Goal: Task Accomplishment & Management: Manage account settings

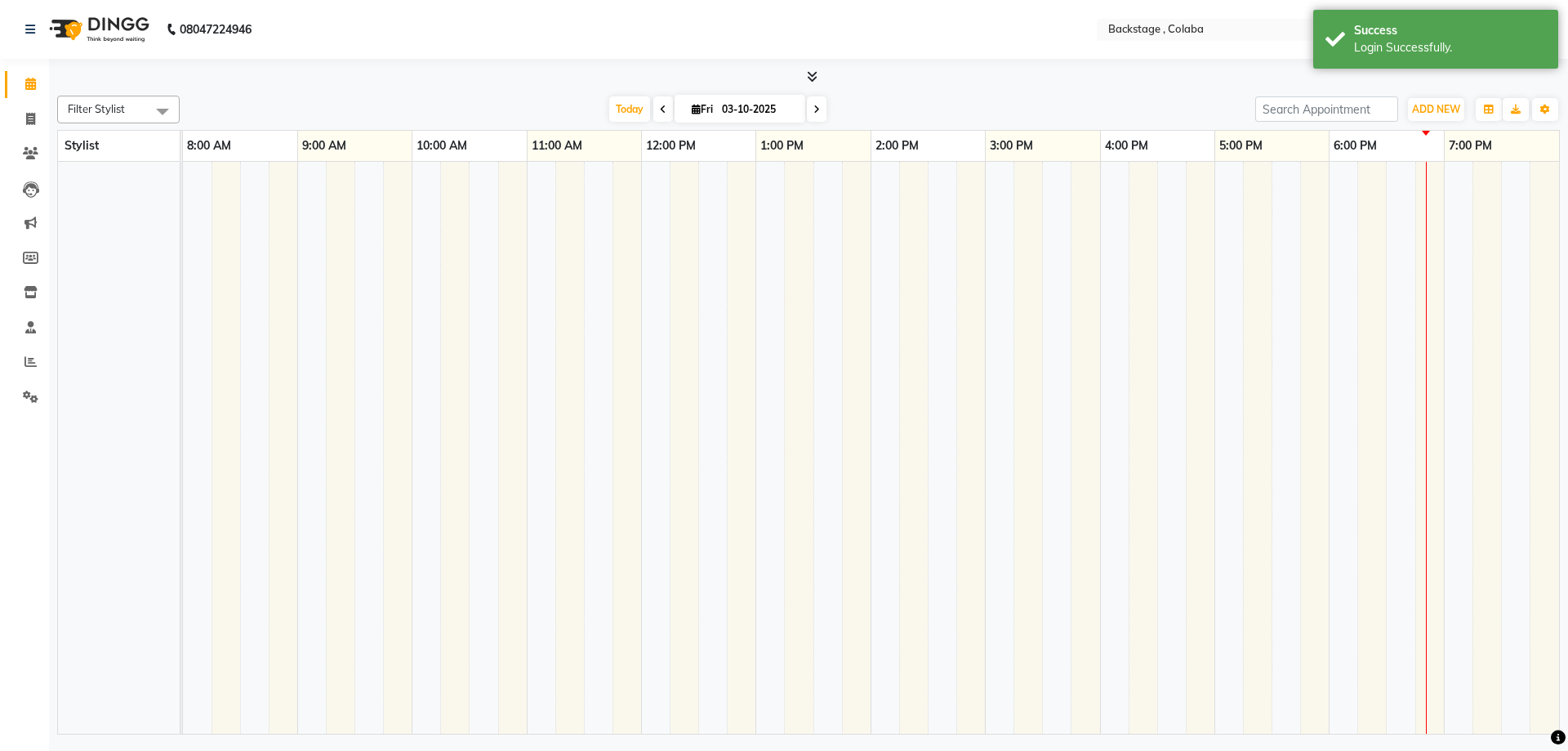
select select "en"
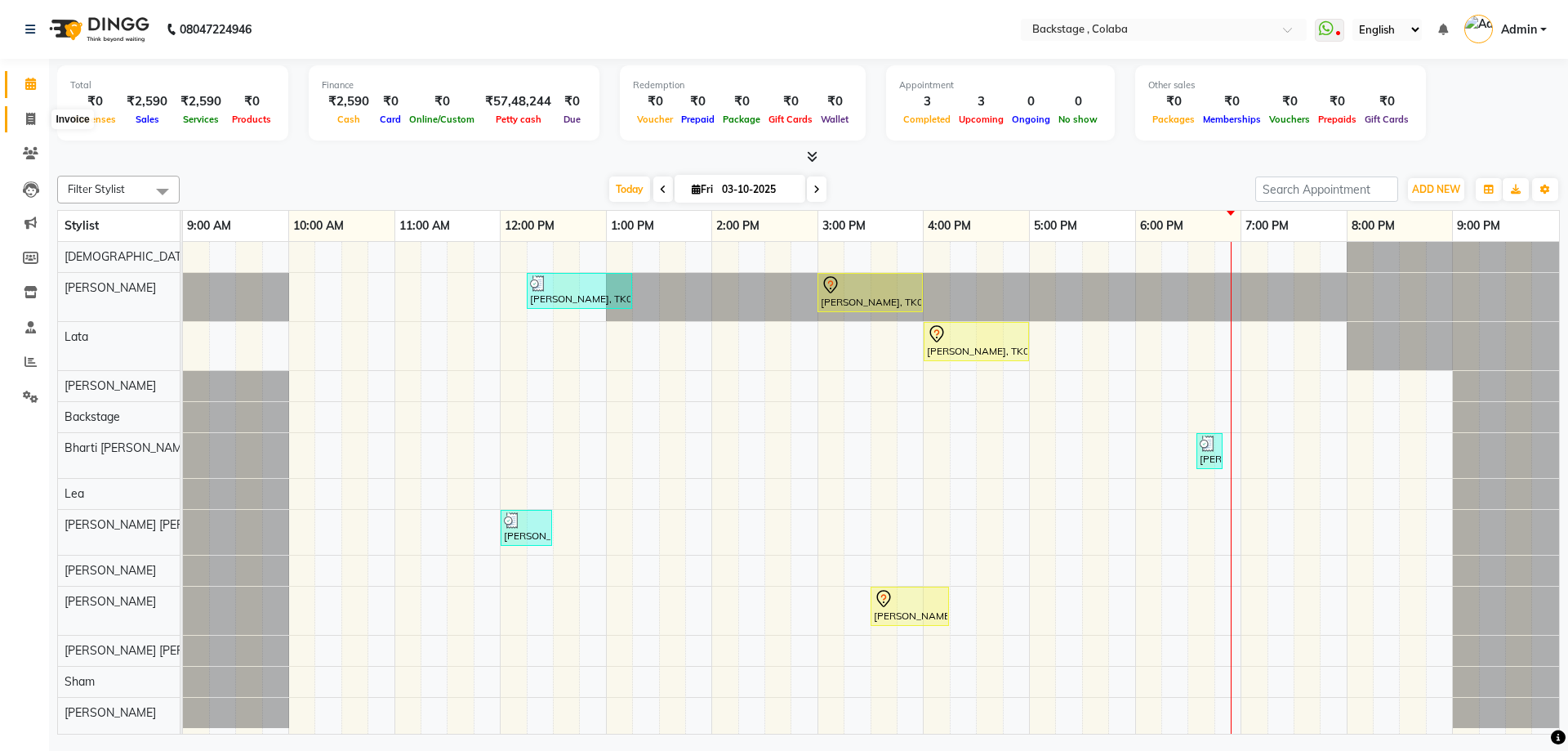
drag, startPoint x: 27, startPoint y: 121, endPoint x: 57, endPoint y: 121, distance: 30.0
click at [28, 121] on icon at bounding box center [31, 119] width 9 height 12
select select "service"
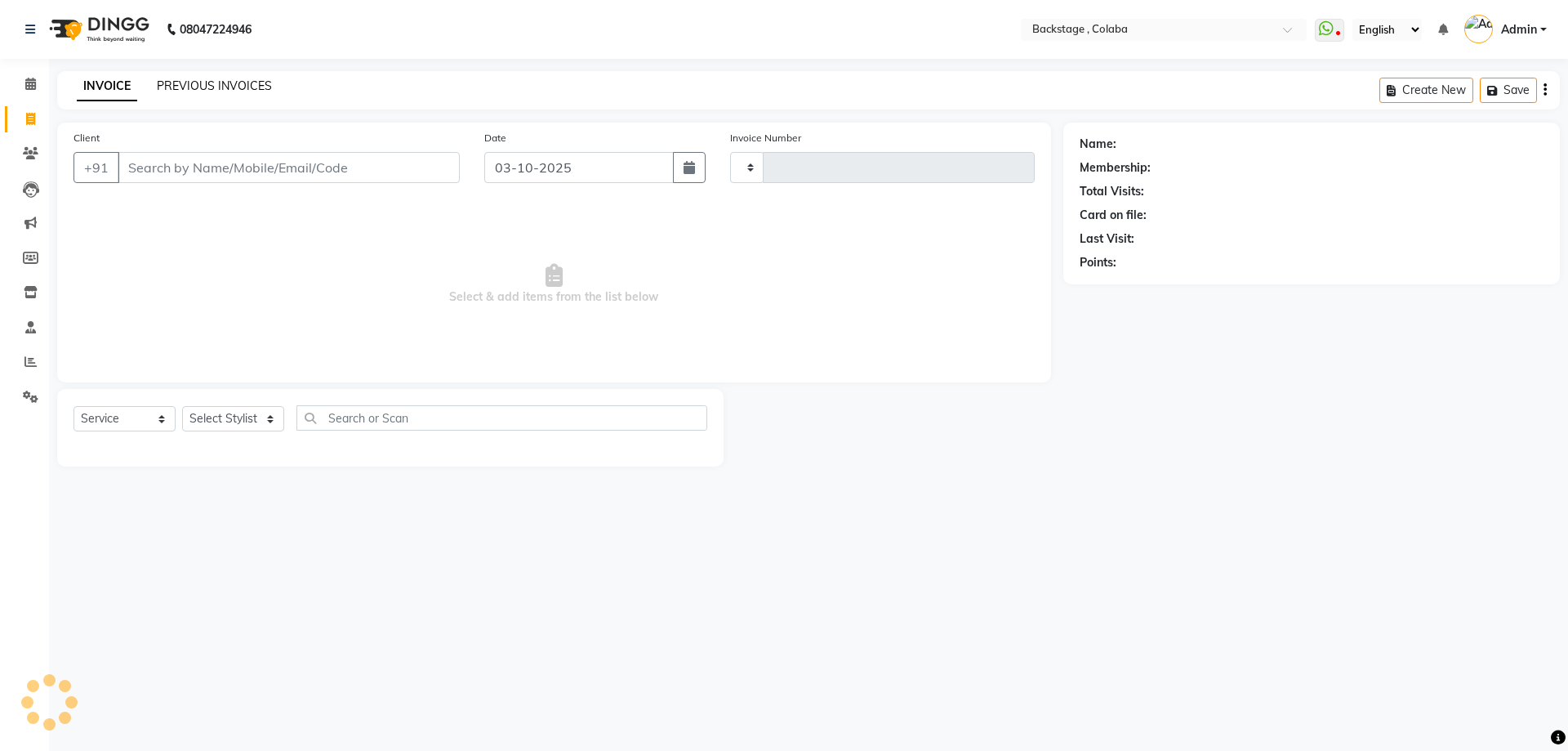
click at [237, 86] on link "PREVIOUS INVOICES" at bounding box center [214, 86] width 115 height 14
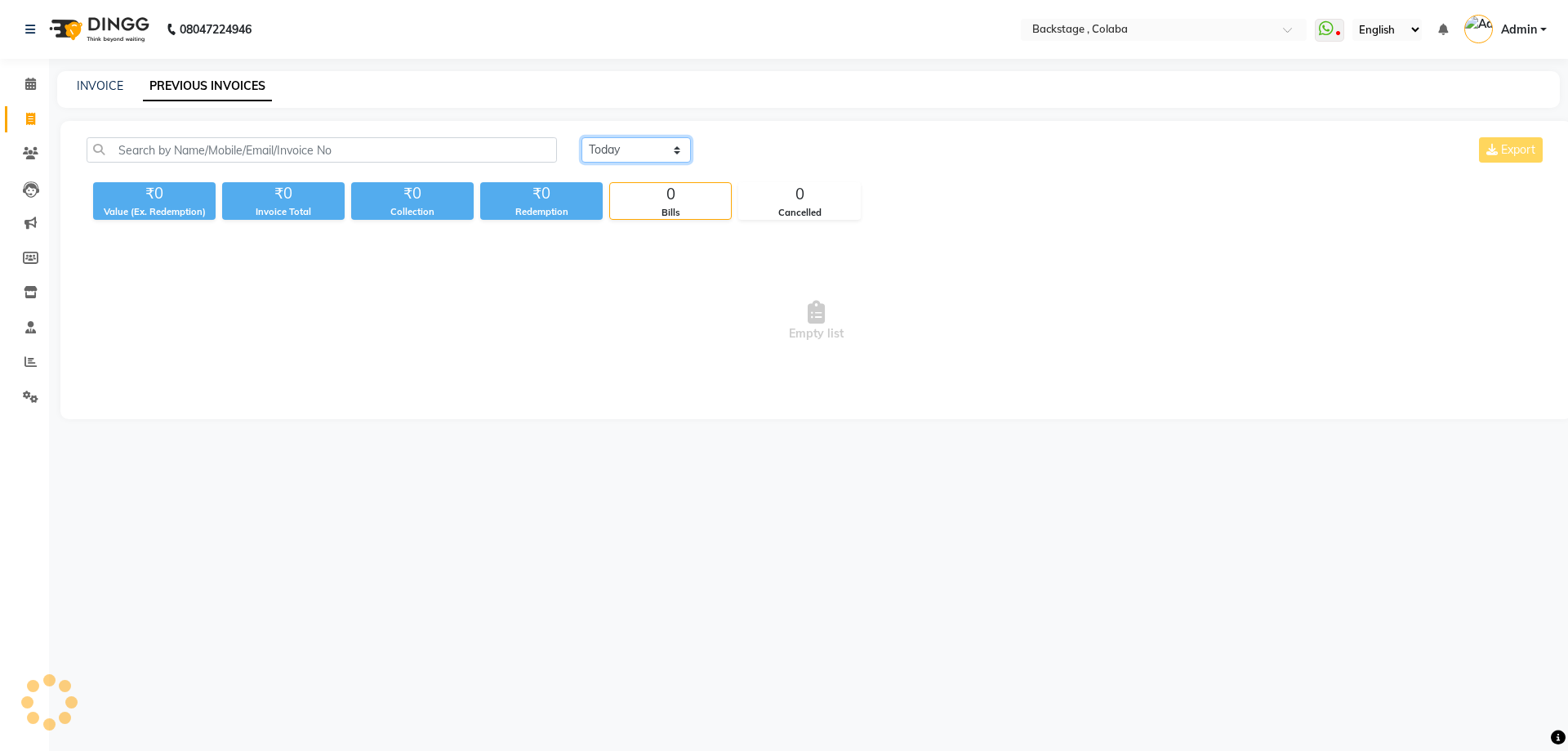
click at [622, 153] on select "[DATE] [DATE] Custom Range" at bounding box center [636, 150] width 109 height 25
select select "range"
click at [581, 137] on select "[DATE] [DATE] Custom Range" at bounding box center [636, 150] width 109 height 25
drag, startPoint x: 745, startPoint y: 142, endPoint x: 765, endPoint y: 152, distance: 22.4
click at [746, 142] on input "03-10-2025" at bounding box center [769, 150] width 114 height 23
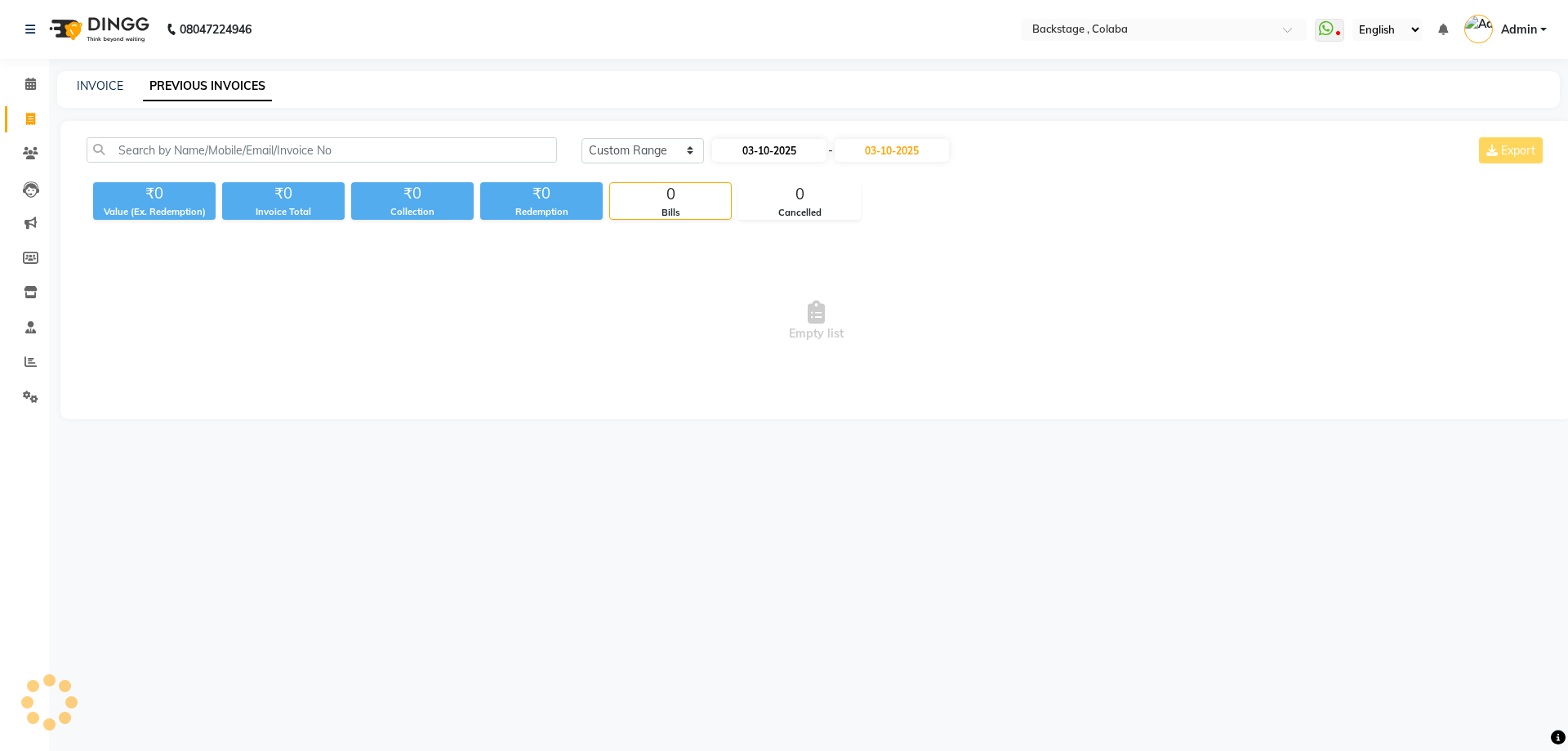
select select "10"
select select "2025"
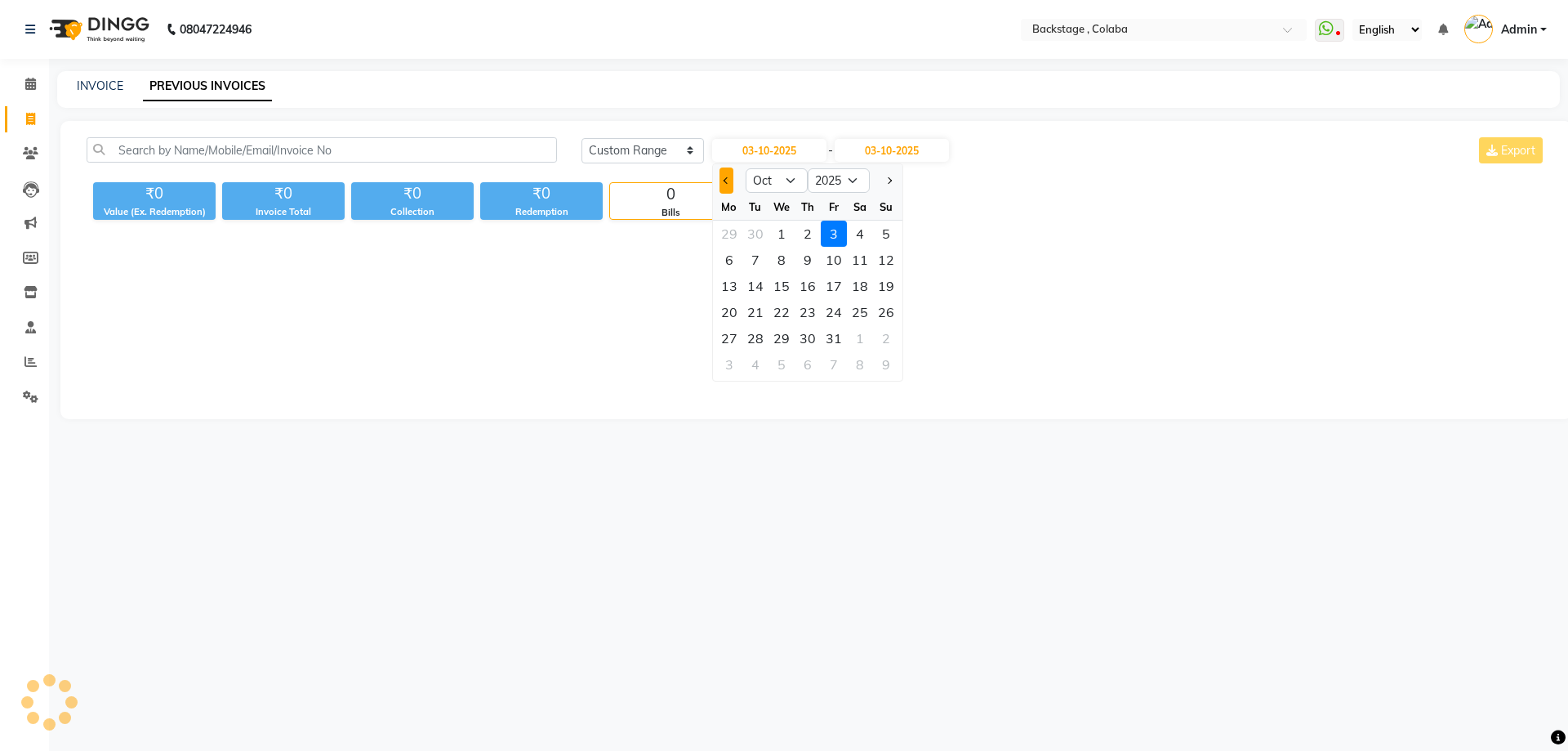
click at [726, 177] on span "Previous month" at bounding box center [726, 181] width 7 height 7
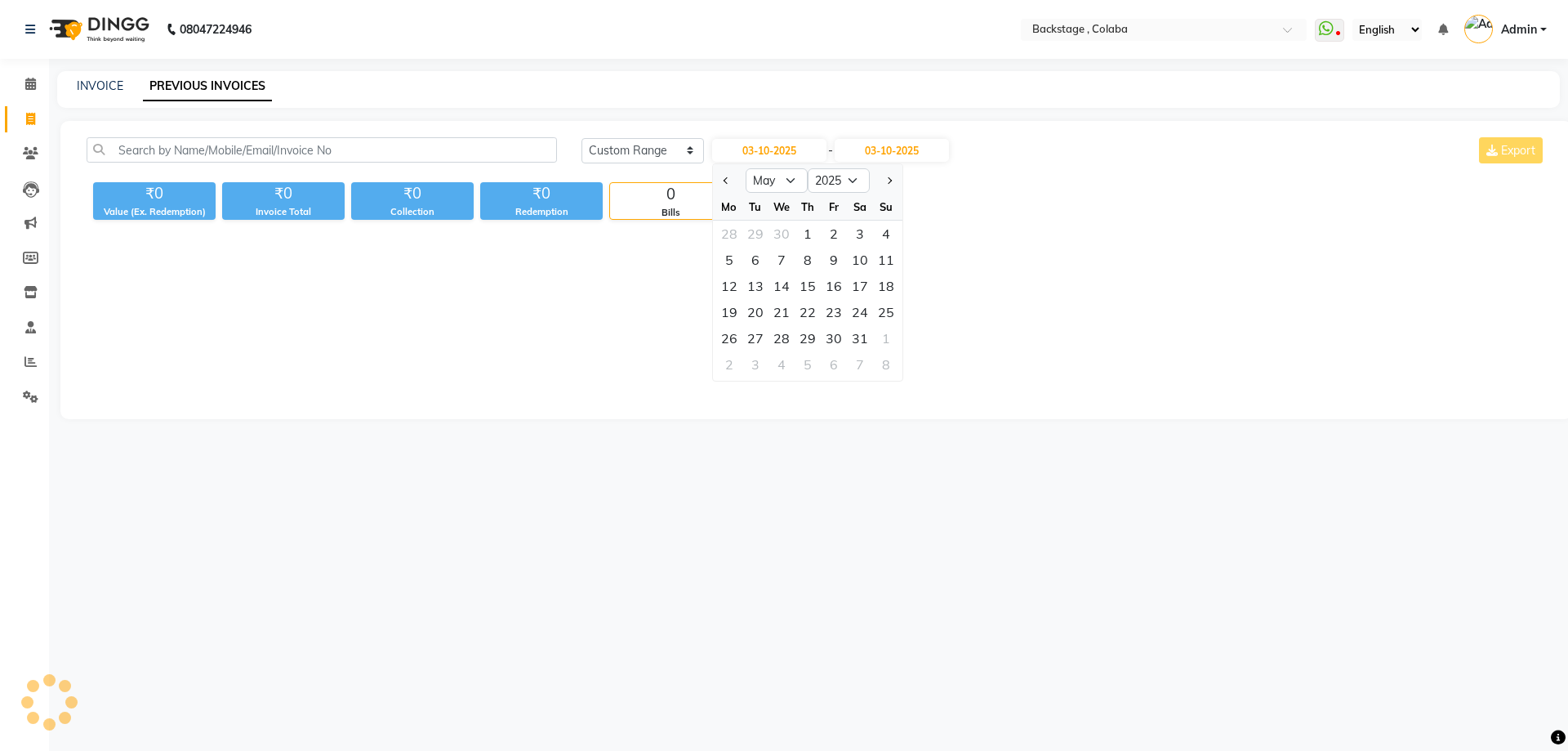
click at [718, 180] on div at bounding box center [729, 181] width 33 height 26
click at [722, 180] on button "Previous month" at bounding box center [726, 181] width 14 height 26
select select "2"
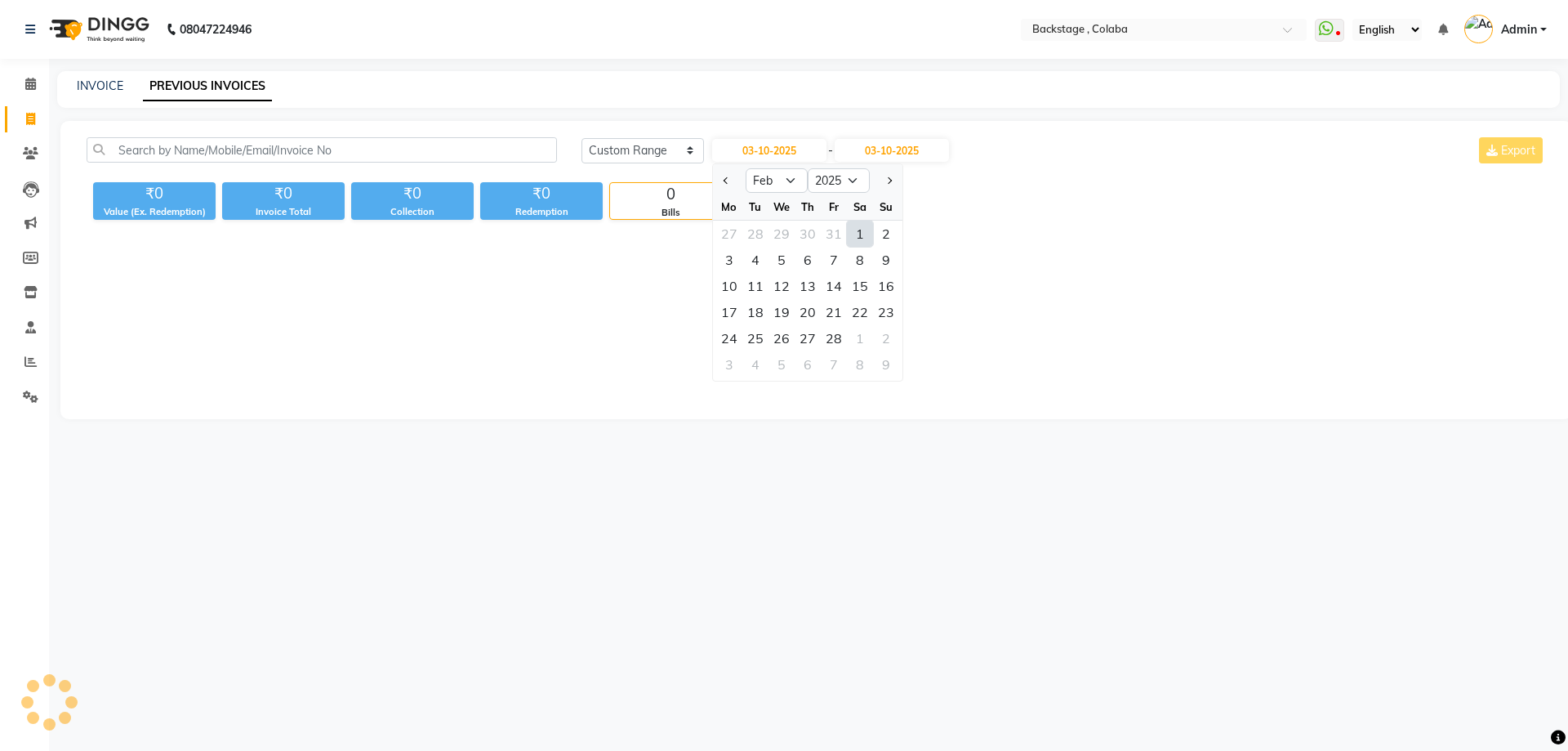
click at [853, 235] on div "1" at bounding box center [859, 233] width 26 height 26
type input "[DATE]"
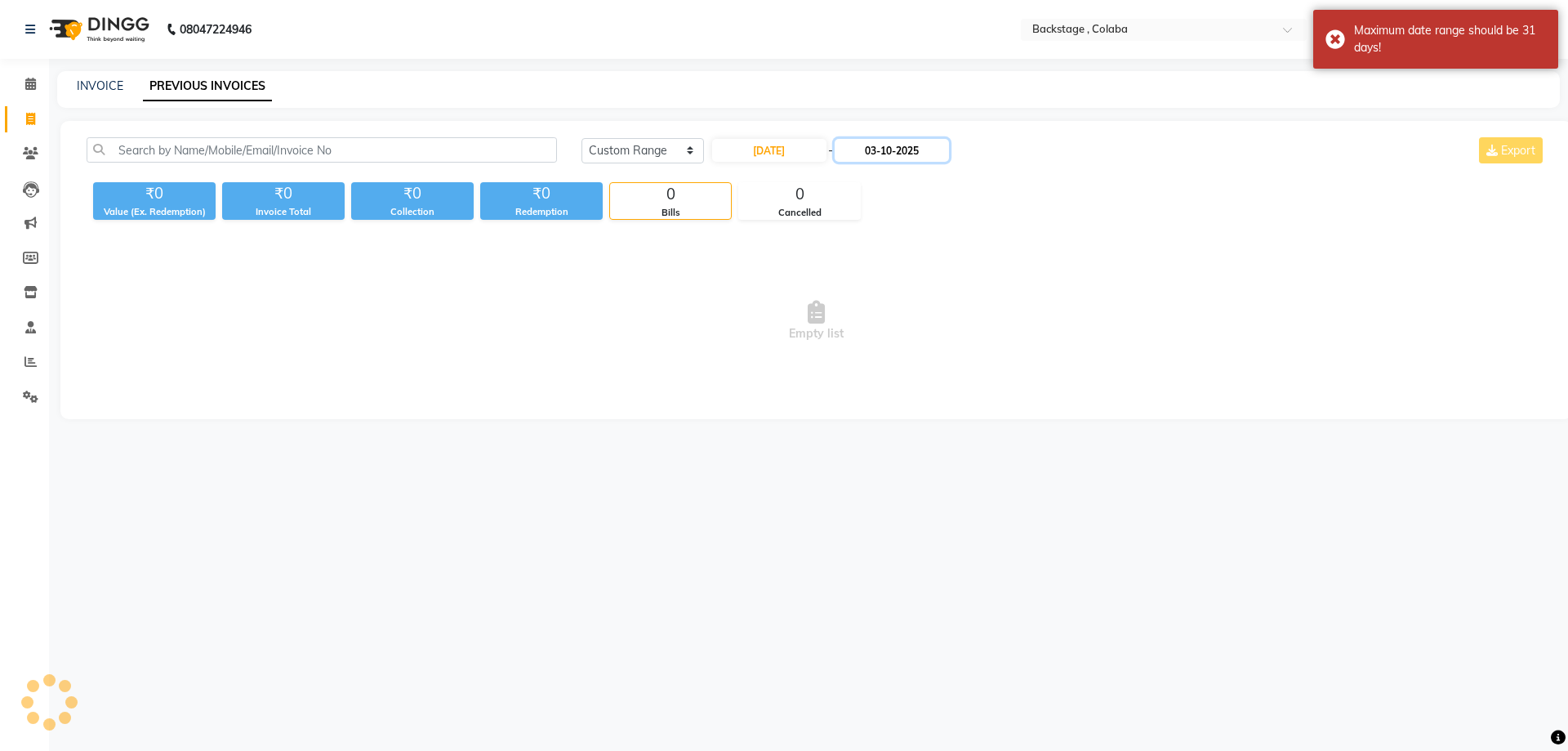
click at [901, 156] on input "03-10-2025" at bounding box center [892, 150] width 114 height 23
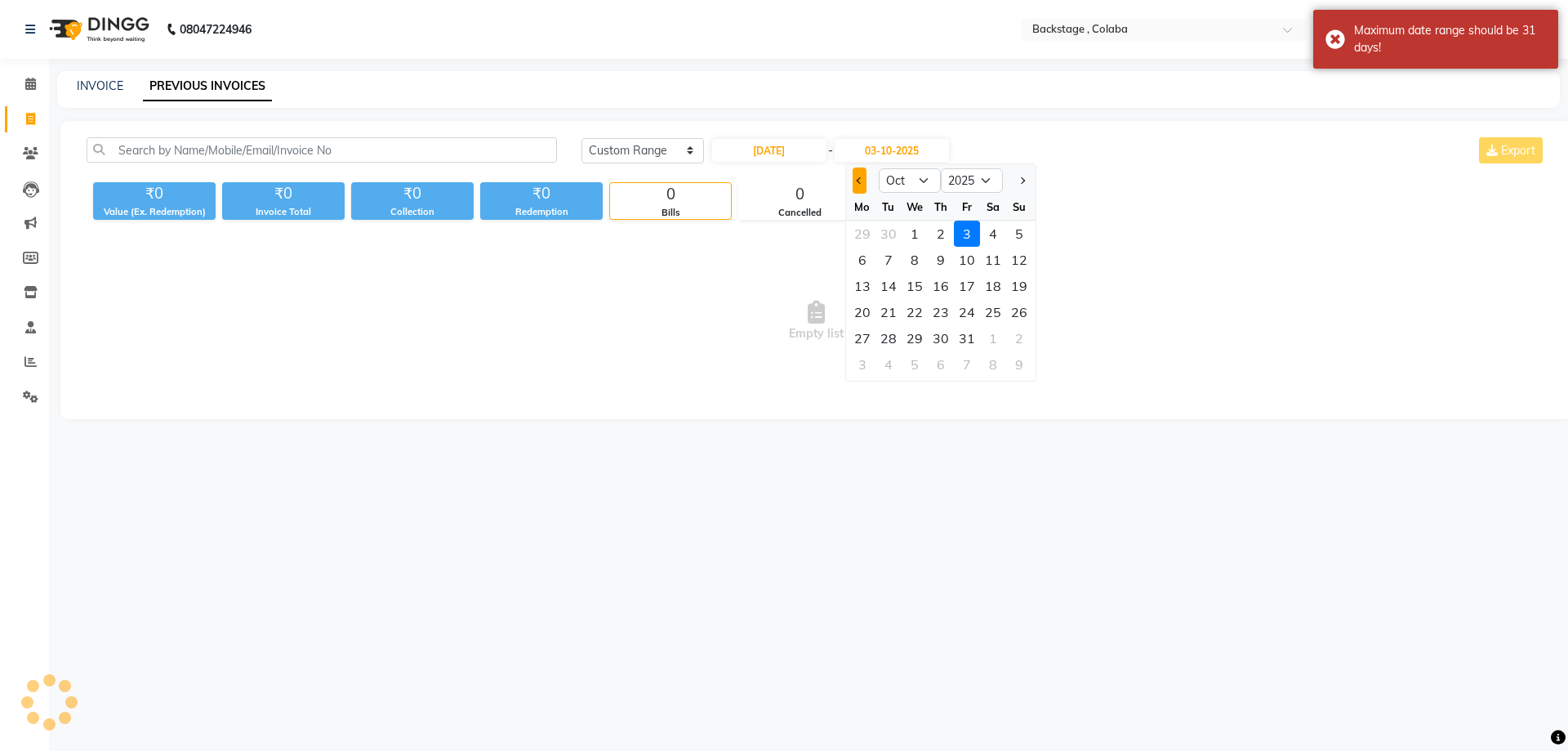
click at [853, 180] on button "Previous month" at bounding box center [859, 181] width 14 height 26
click at [857, 181] on span "Previous month" at bounding box center [859, 181] width 7 height 7
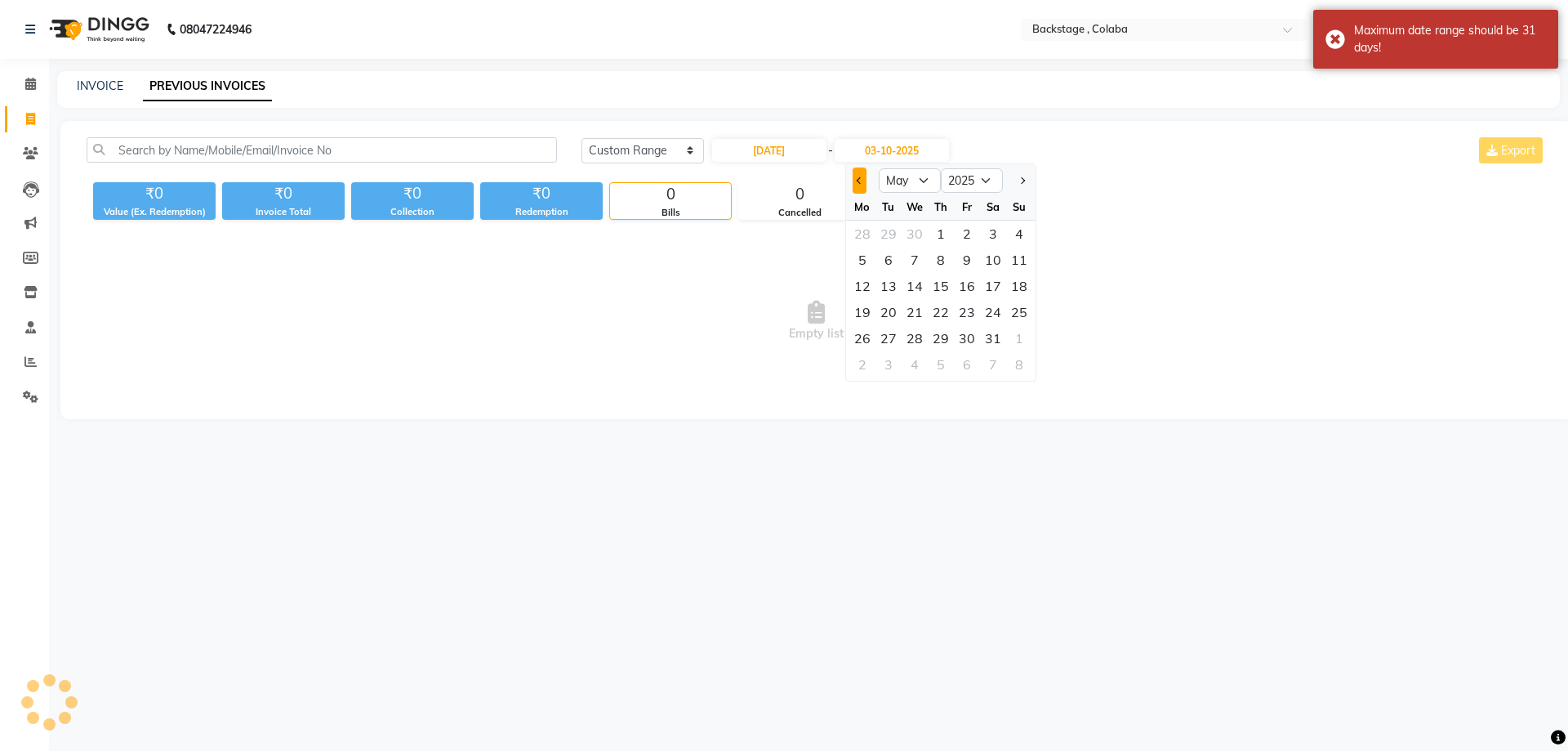
click at [858, 183] on button "Previous month" at bounding box center [859, 181] width 14 height 26
click at [860, 181] on span "Previous month" at bounding box center [859, 181] width 7 height 7
click at [864, 184] on button "Previous month" at bounding box center [859, 181] width 14 height 26
select select "2"
click at [958, 332] on div "28" at bounding box center [966, 338] width 26 height 26
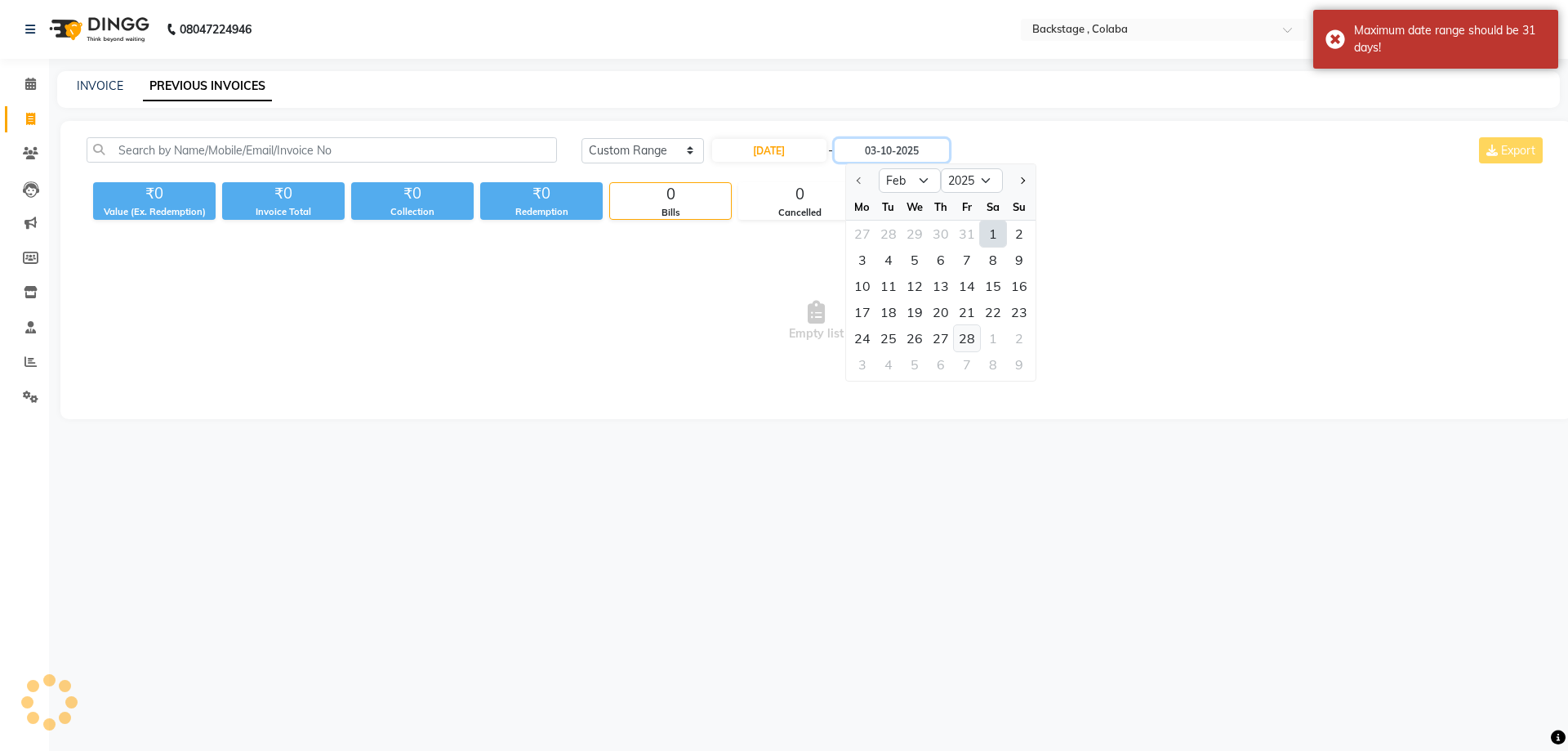
type input "[DATE]"
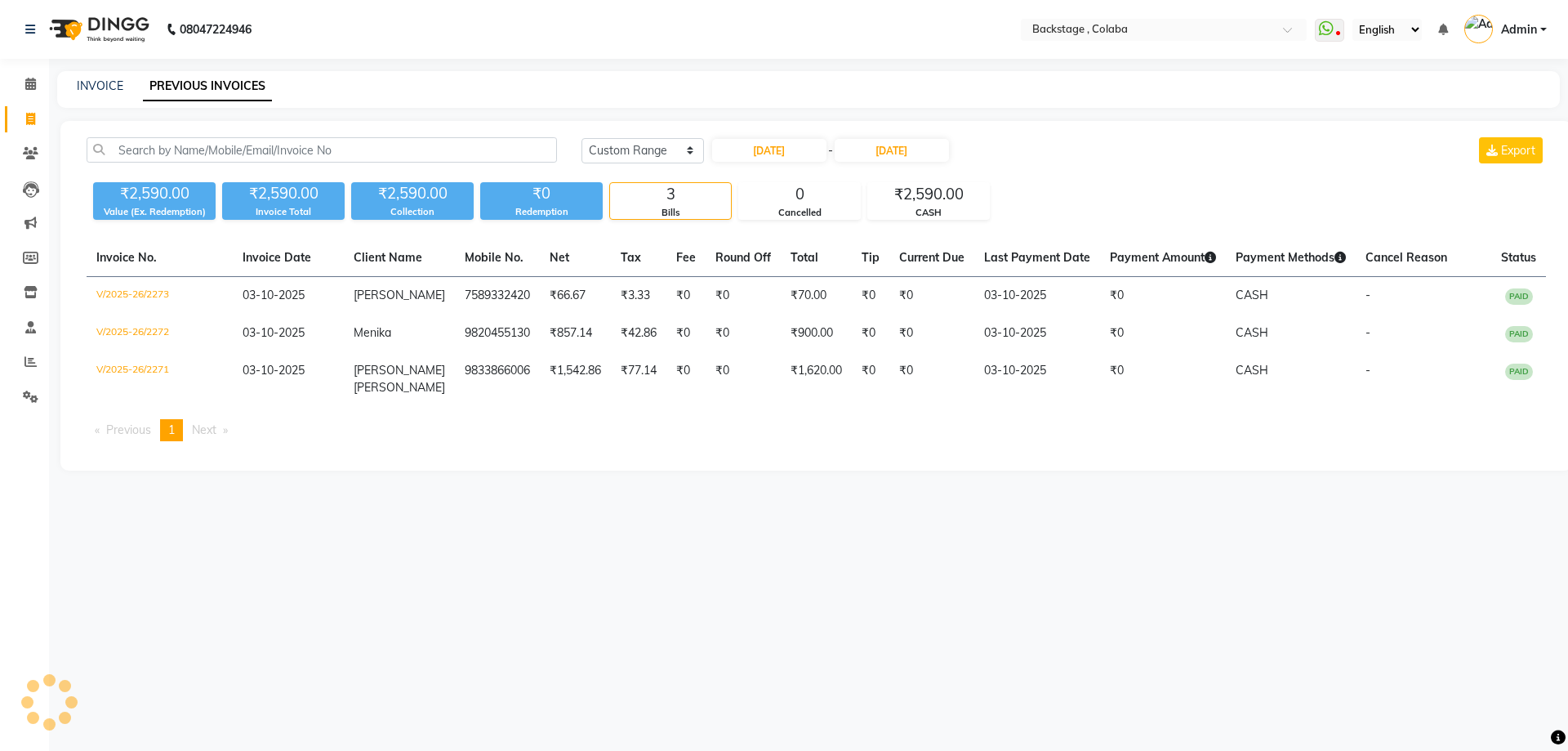
click at [1044, 135] on div "[DATE] [DATE] Custom Range [DATE] - [DATE] Export ₹2,590.00 Value (Ex. Redempti…" at bounding box center [816, 296] width 1512 height 349
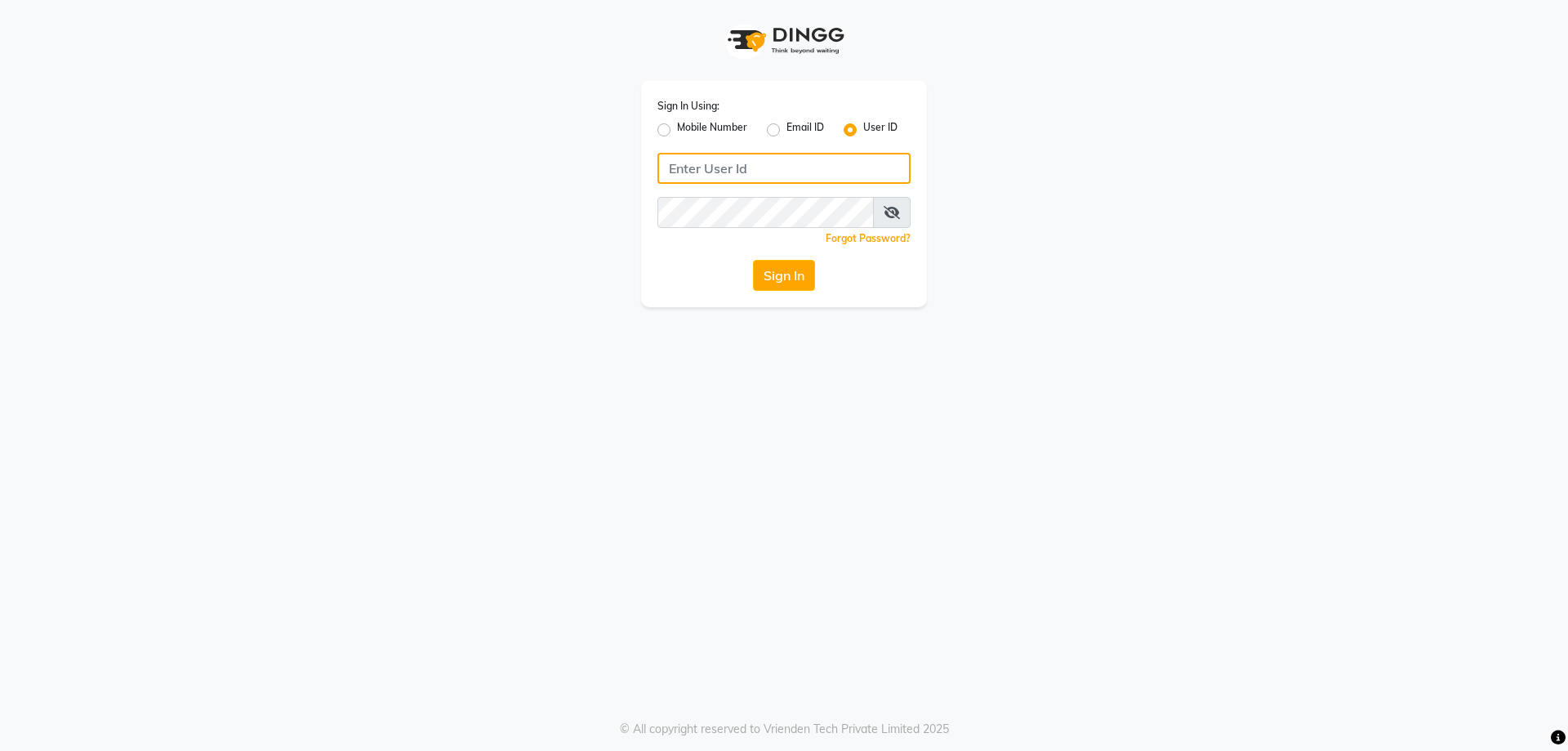
type input "Backstage"
click at [729, 136] on label "Mobile Number" at bounding box center [712, 130] width 70 height 19
click at [687, 131] on input "Mobile Number" at bounding box center [682, 125] width 11 height 11
radio input "true"
radio input "false"
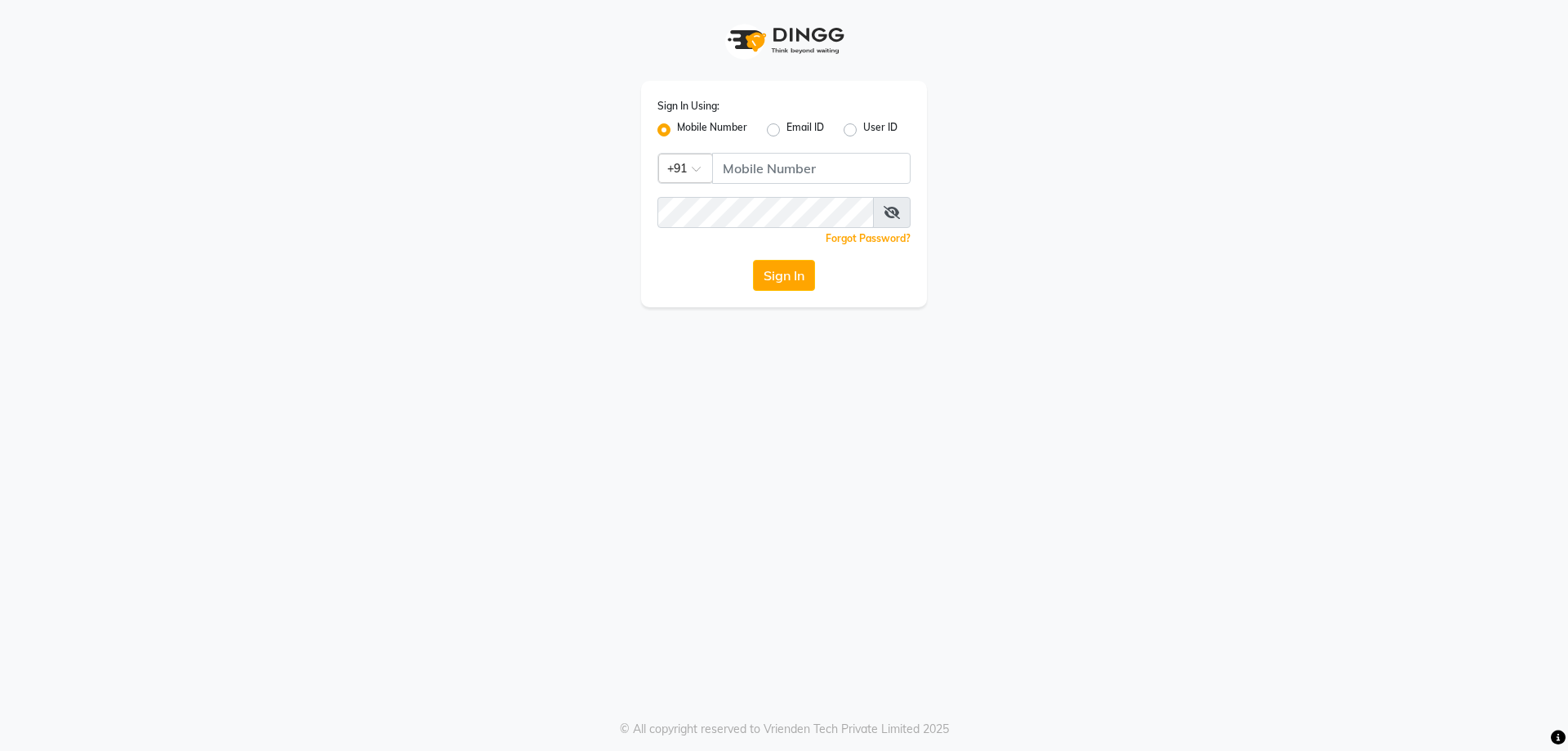
click at [725, 127] on label "Mobile Number" at bounding box center [712, 130] width 70 height 19
click at [687, 127] on input "Mobile Number" at bounding box center [682, 125] width 11 height 11
click at [760, 165] on input "Username" at bounding box center [811, 168] width 198 height 31
drag, startPoint x: 794, startPoint y: 173, endPoint x: 803, endPoint y: 183, distance: 13.5
click at [794, 173] on input "Username" at bounding box center [811, 168] width 198 height 31
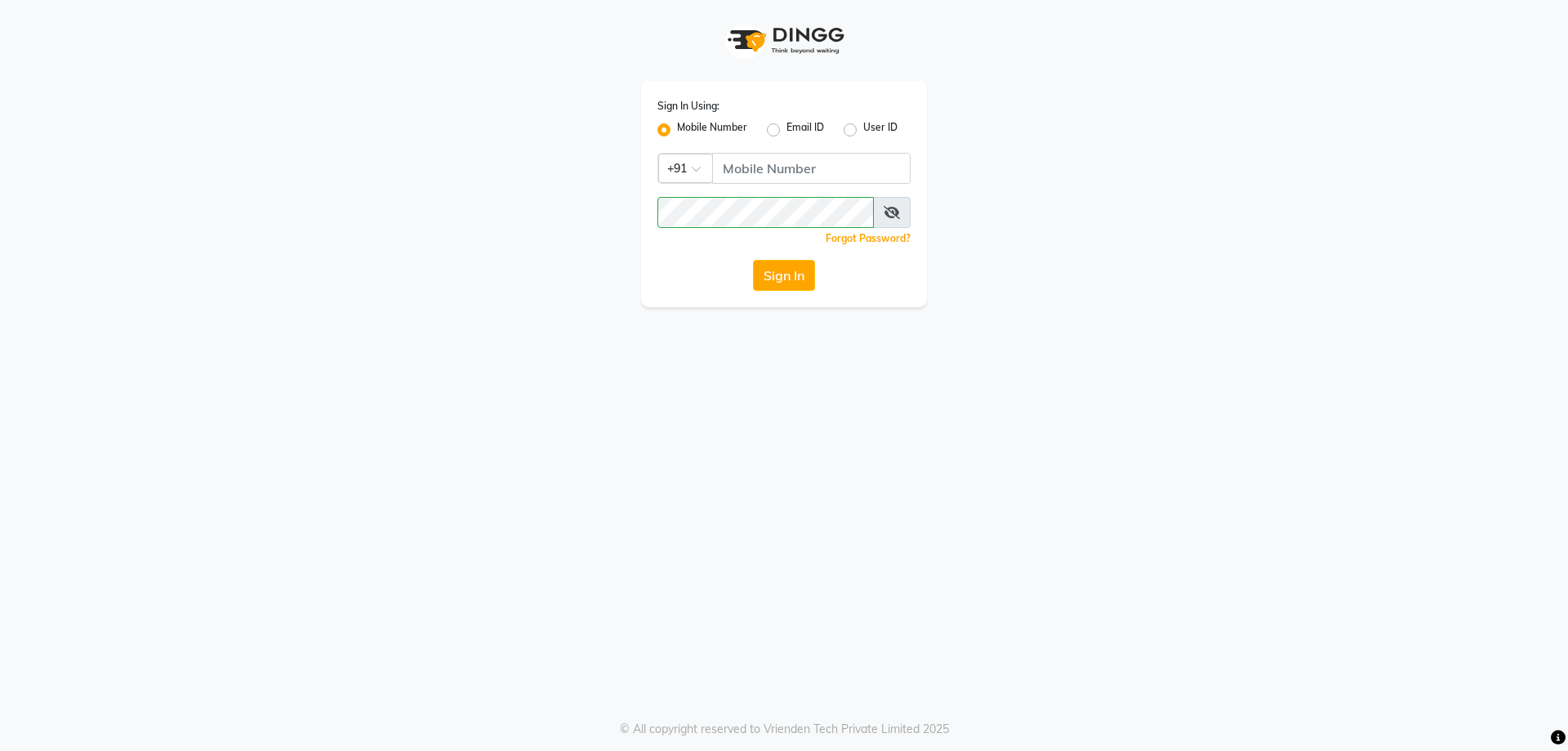
type input "9930289482"
click at [796, 259] on button "Sign In" at bounding box center [783, 275] width 62 height 31
